Goal: Transaction & Acquisition: Book appointment/travel/reservation

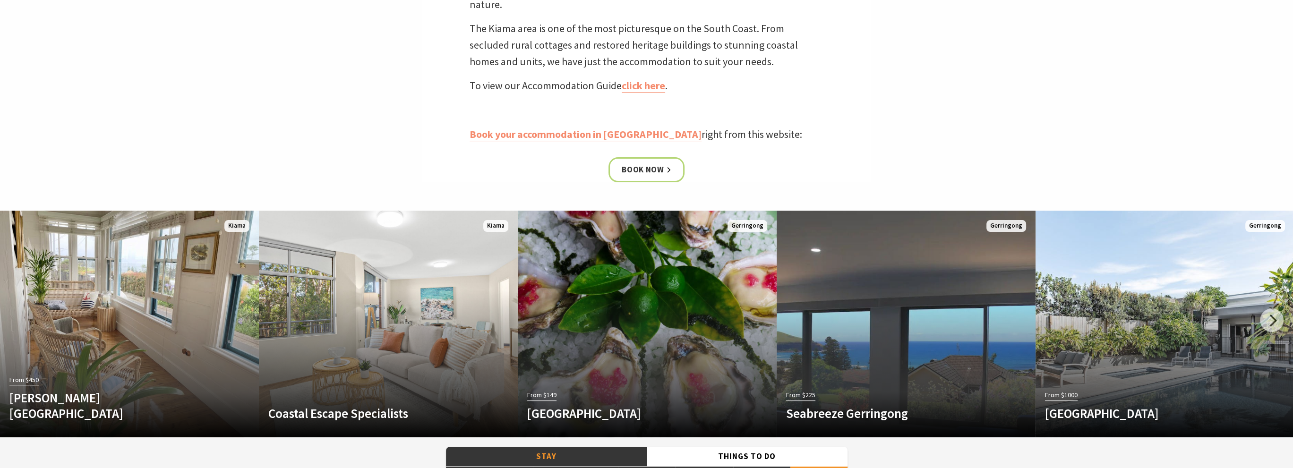
scroll to position [472, 0]
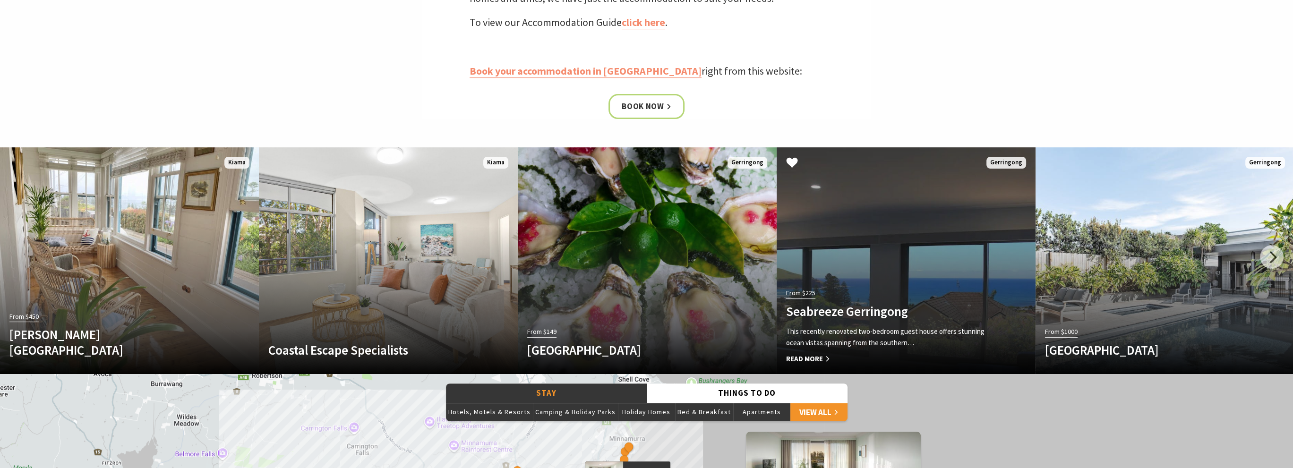
click at [874, 279] on link "From $225 Seabreeze Gerringong This recently renovated two-bedroom guest house …" at bounding box center [906, 260] width 259 height 227
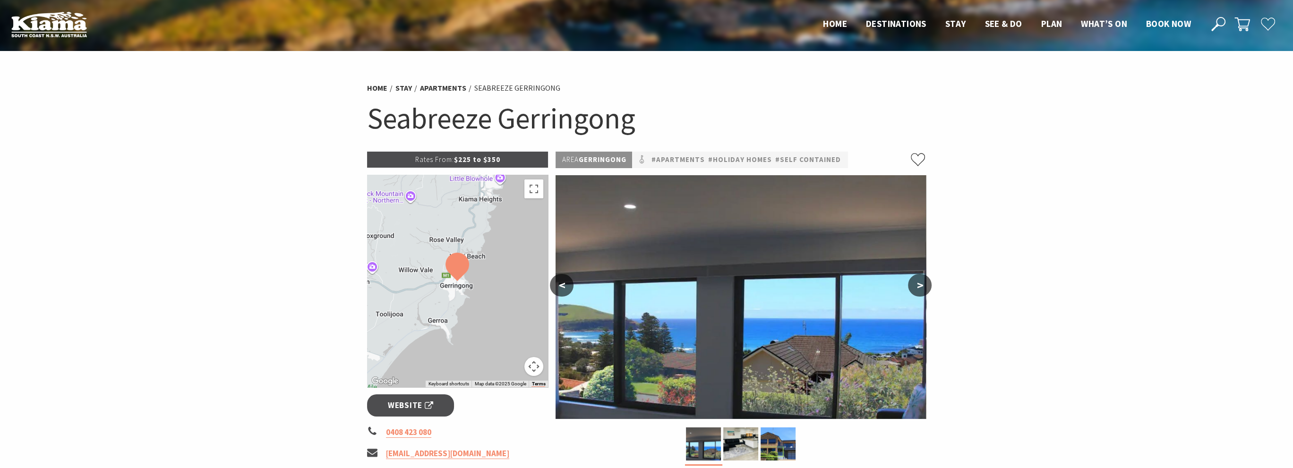
click at [922, 285] on button ">" at bounding box center [920, 285] width 24 height 23
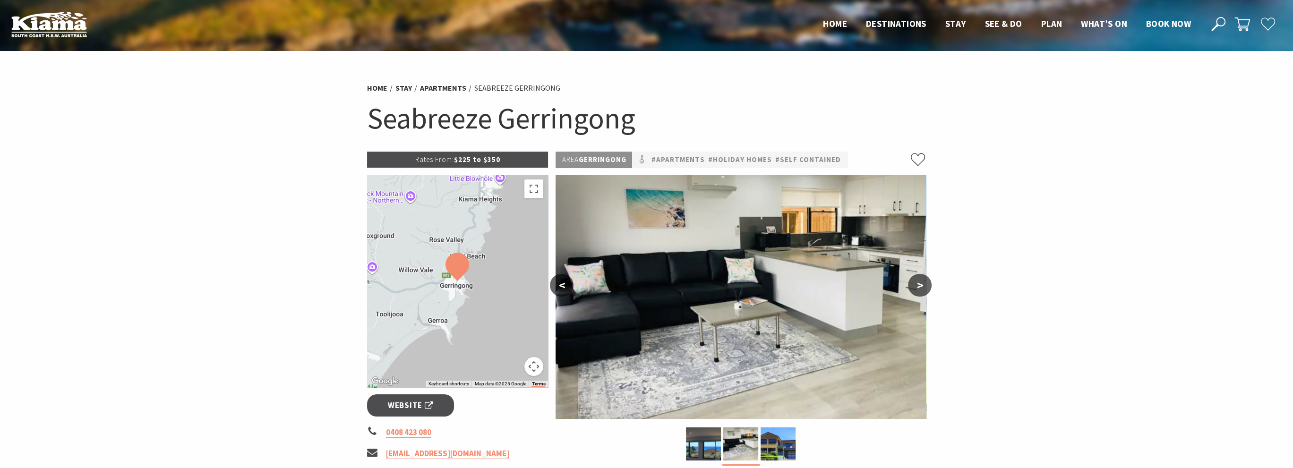
click at [922, 285] on button ">" at bounding box center [920, 285] width 24 height 23
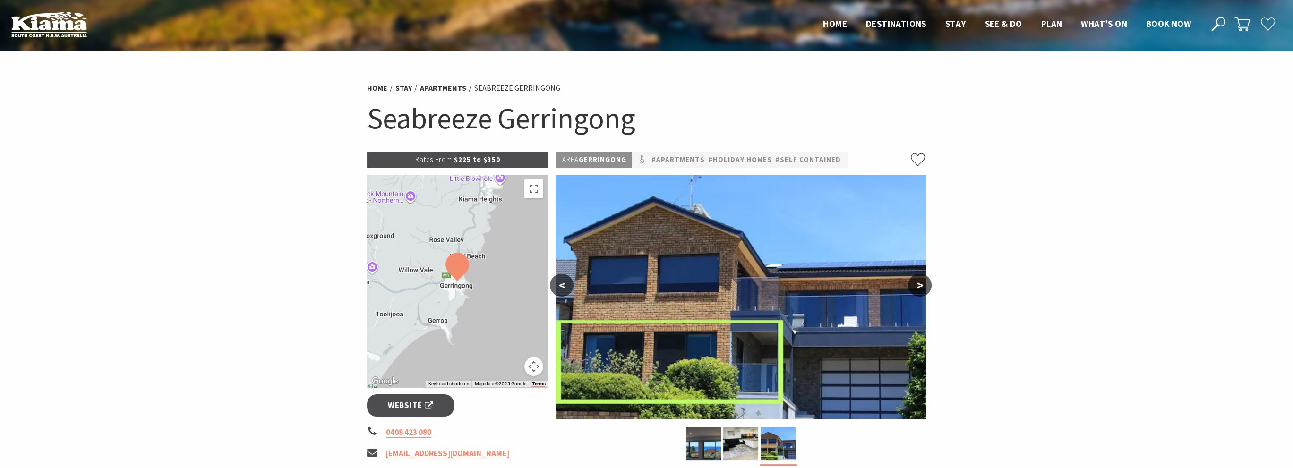
click at [922, 285] on button ">" at bounding box center [920, 285] width 24 height 23
click at [567, 283] on button "<" at bounding box center [562, 285] width 24 height 23
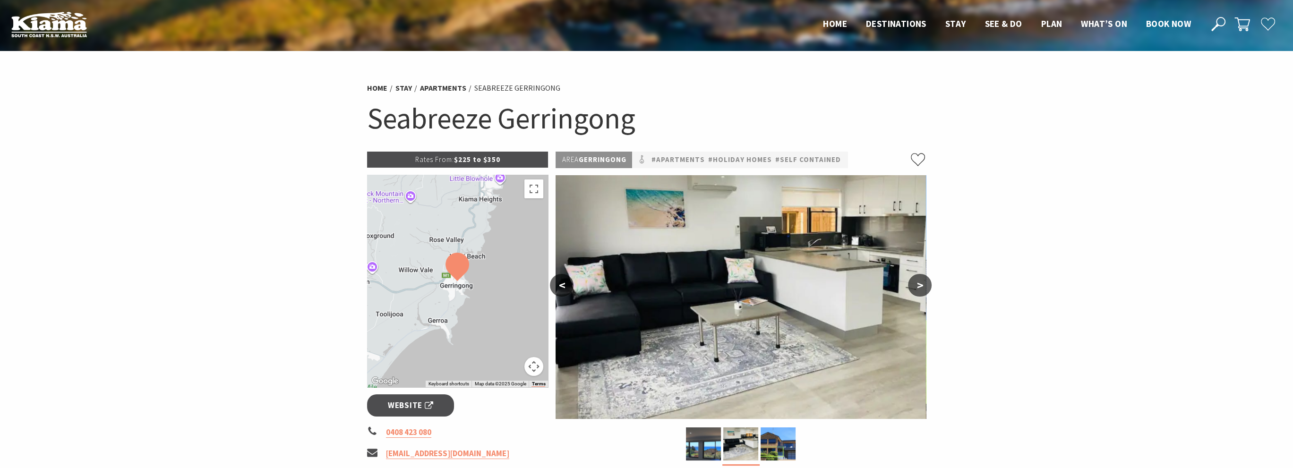
click at [567, 283] on button "<" at bounding box center [562, 285] width 24 height 23
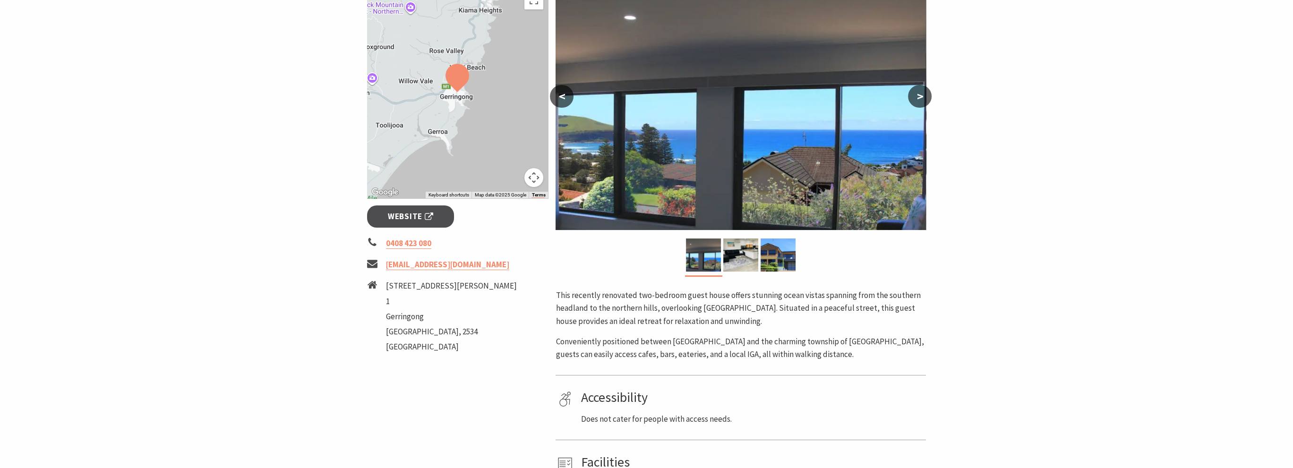
scroll to position [331, 0]
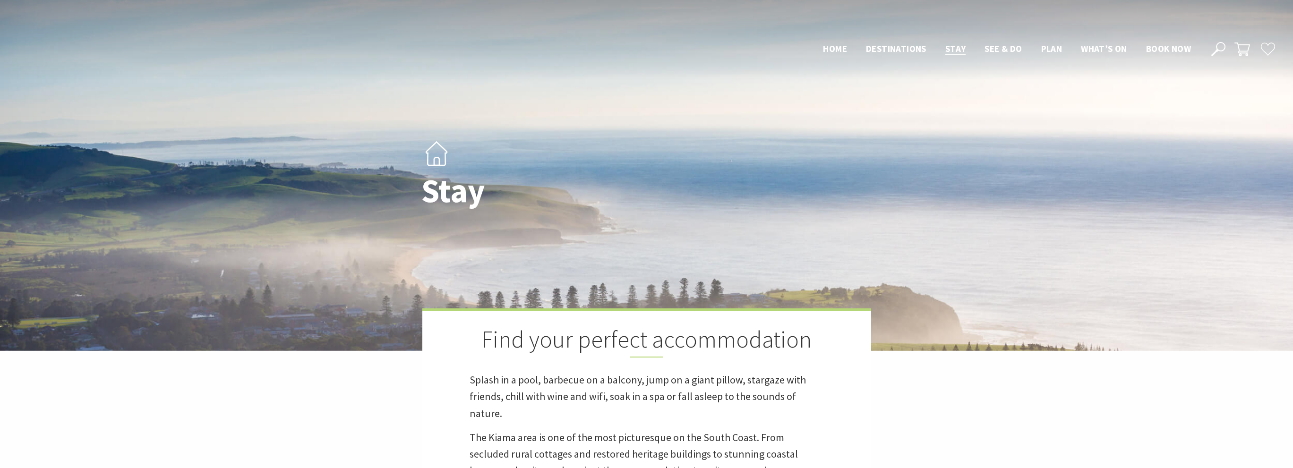
scroll to position [470, 0]
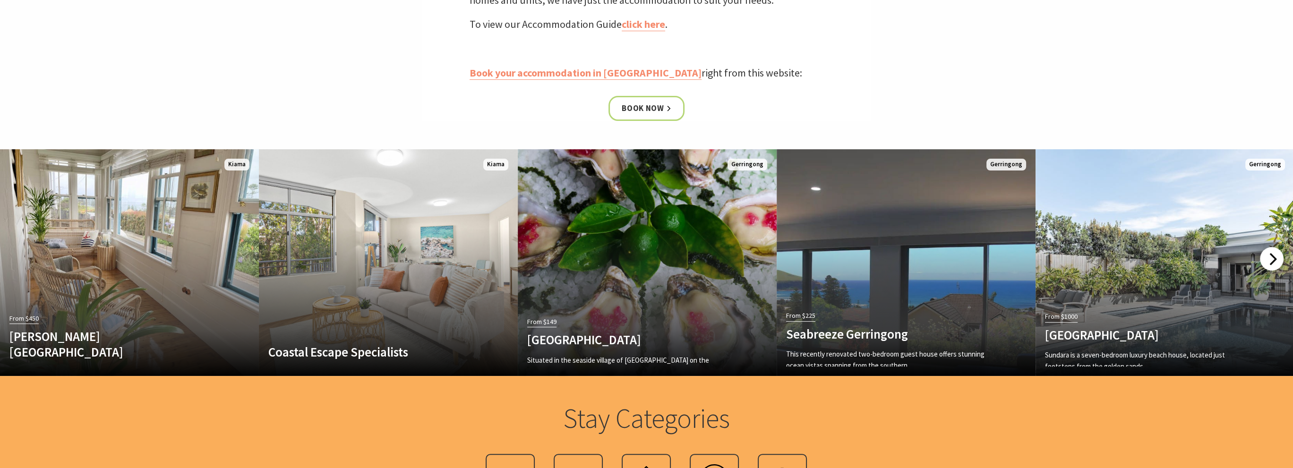
click at [1278, 253] on div at bounding box center [1272, 259] width 24 height 24
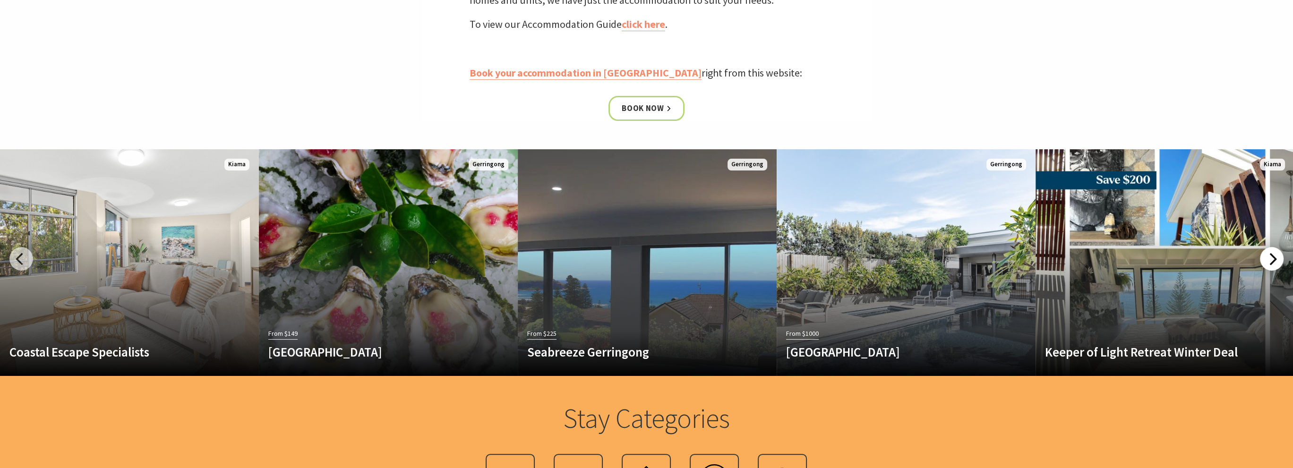
click at [1278, 253] on div at bounding box center [1272, 259] width 24 height 24
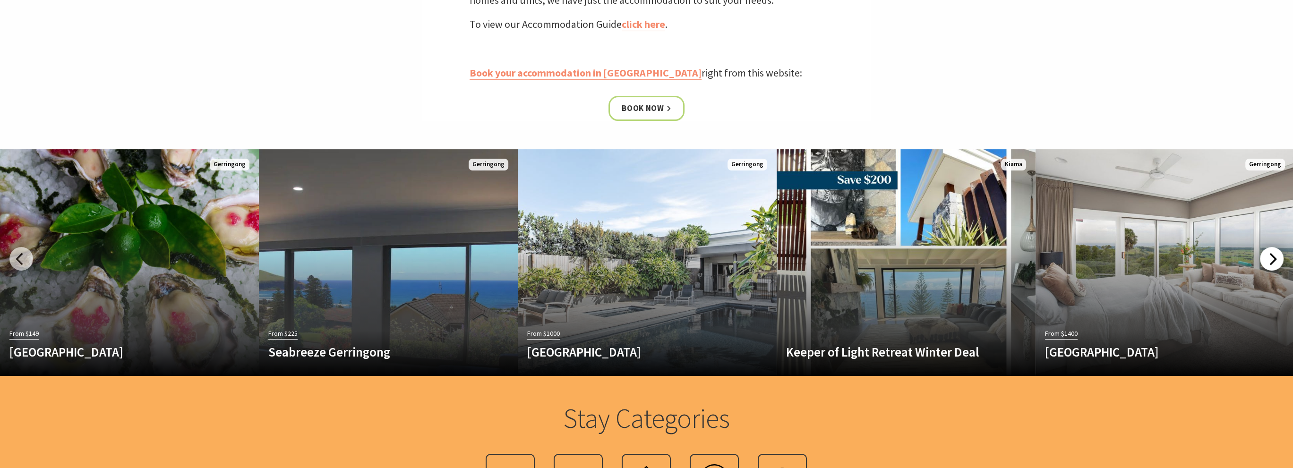
click at [1278, 253] on div at bounding box center [1272, 259] width 24 height 24
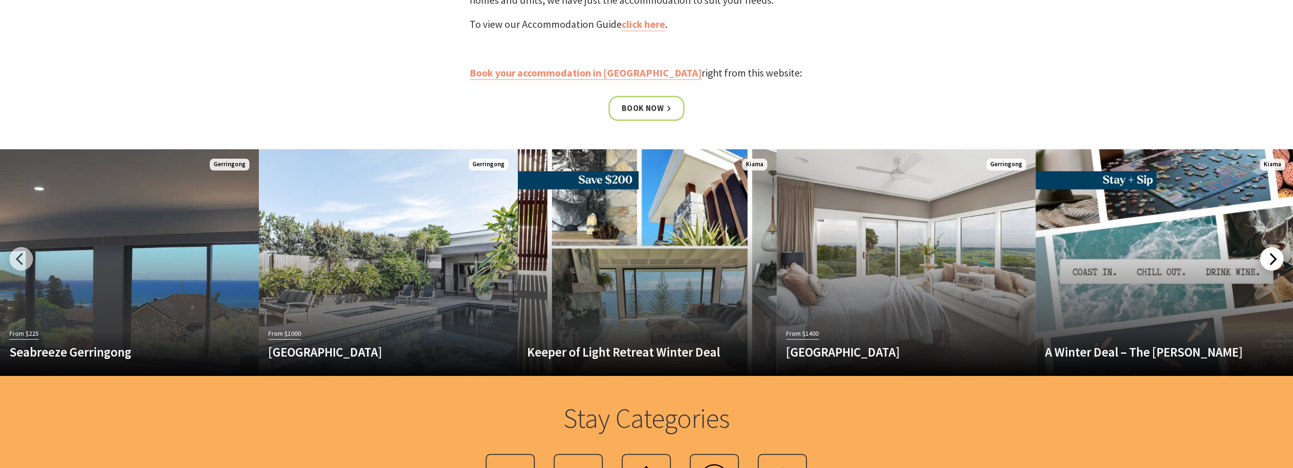
click at [1278, 253] on div at bounding box center [1272, 259] width 24 height 24
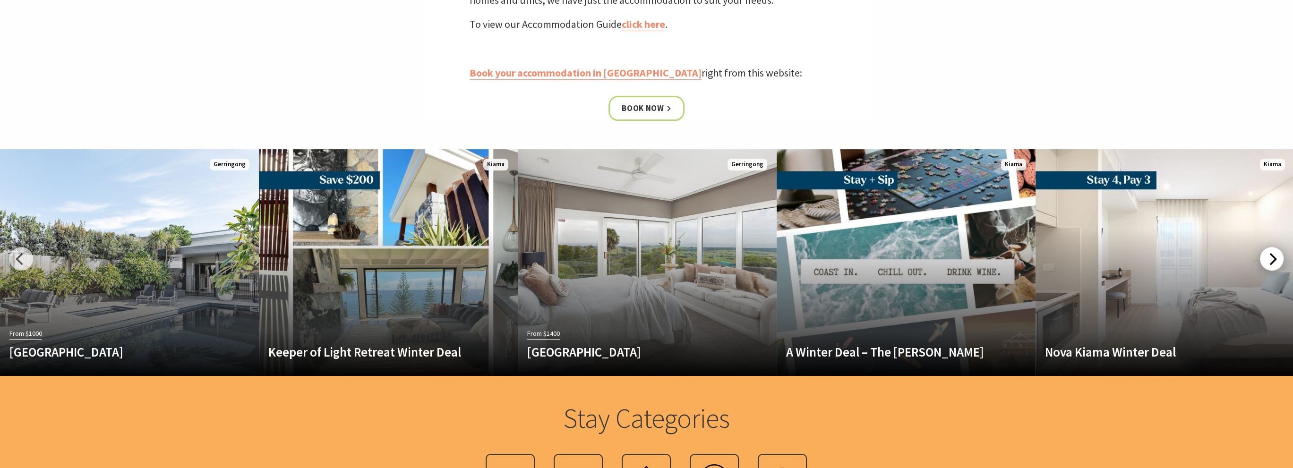
click at [1278, 253] on div at bounding box center [1272, 259] width 24 height 24
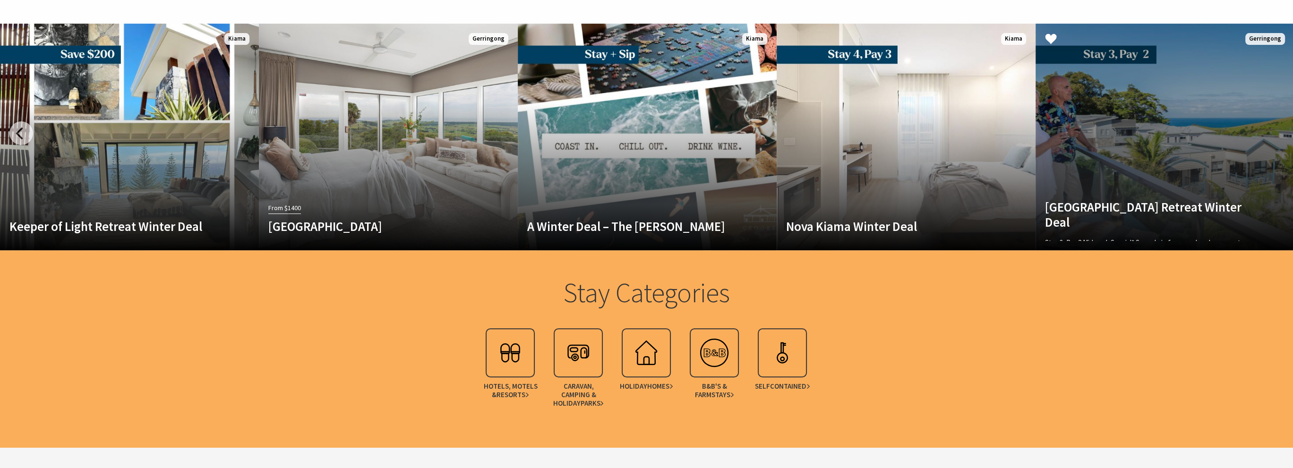
scroll to position [518, 0]
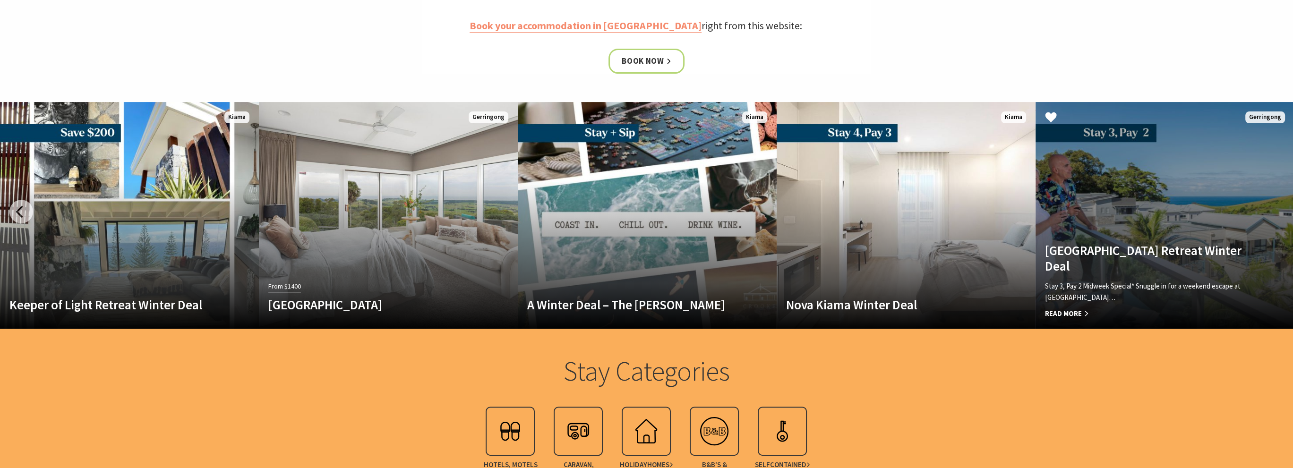
click at [1111, 258] on h4 "[GEOGRAPHIC_DATA] Retreat Winter Deal" at bounding box center [1145, 258] width 201 height 31
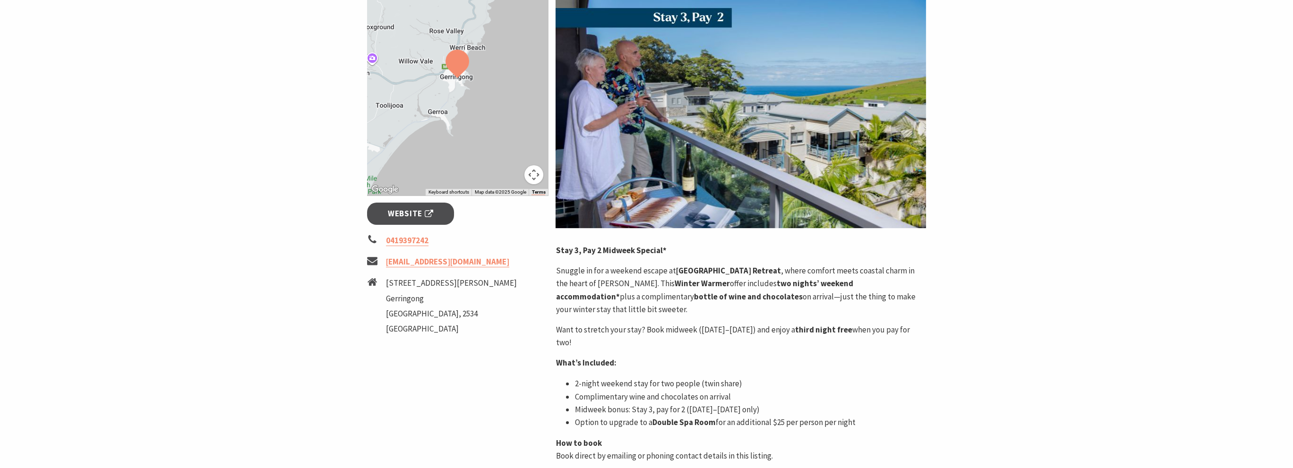
scroll to position [94, 0]
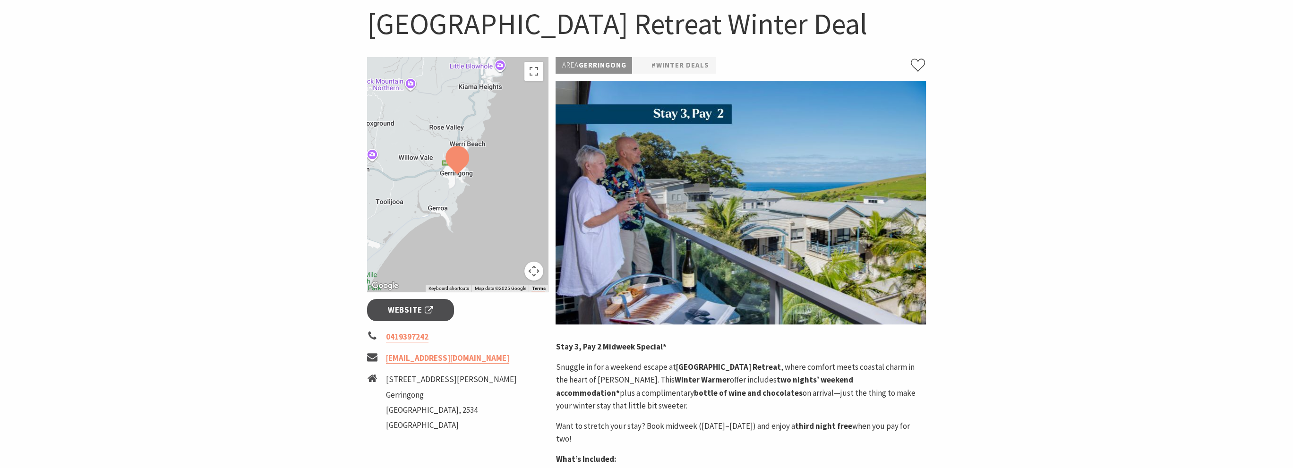
click at [806, 207] on img at bounding box center [741, 203] width 370 height 244
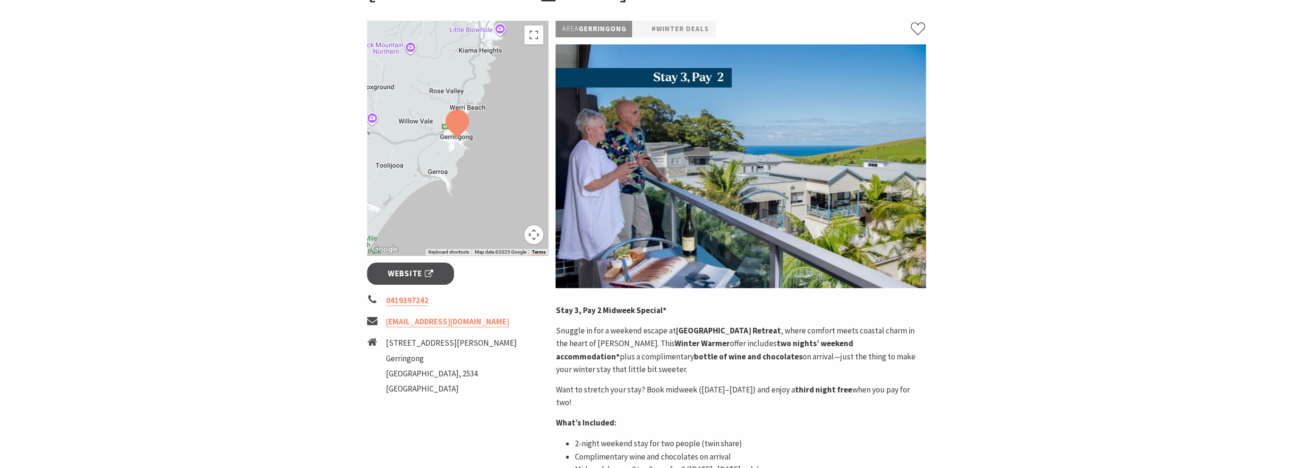
scroll to position [331, 0]
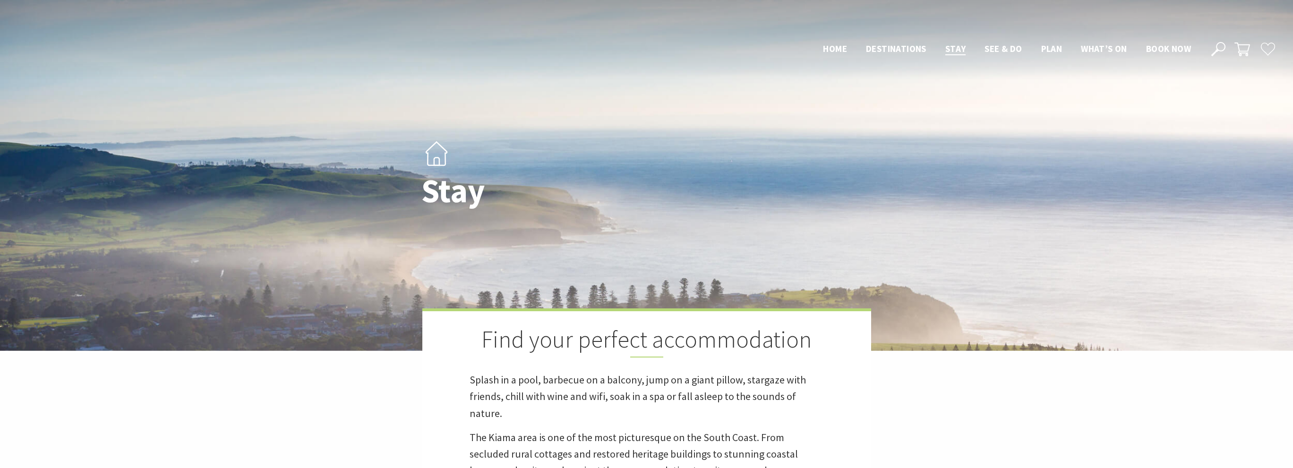
scroll to position [753, 0]
